Goal: Navigation & Orientation: Find specific page/section

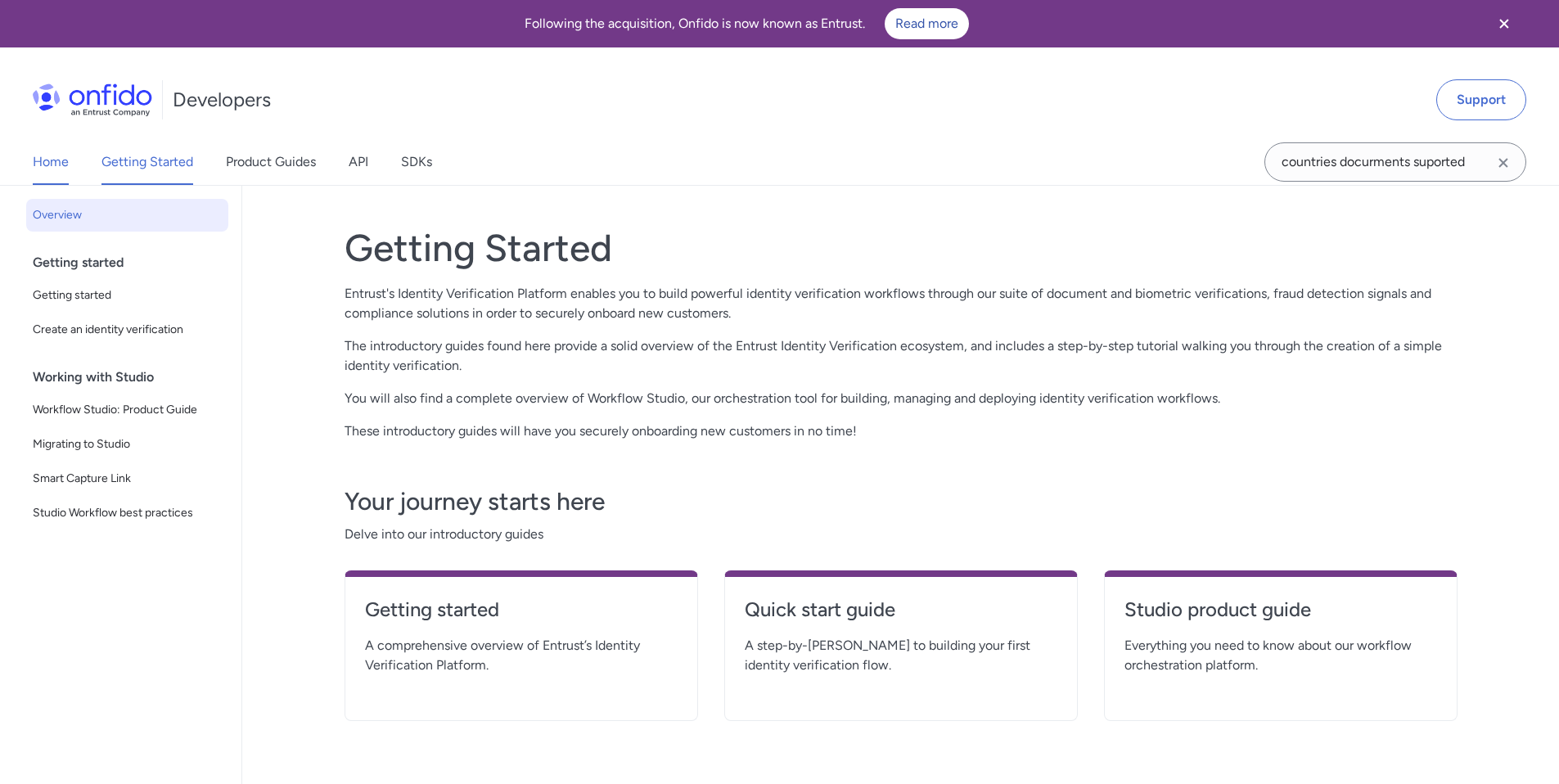
click at [46, 164] on link "Home" at bounding box center [50, 162] width 36 height 46
